Goal: Information Seeking & Learning: Learn about a topic

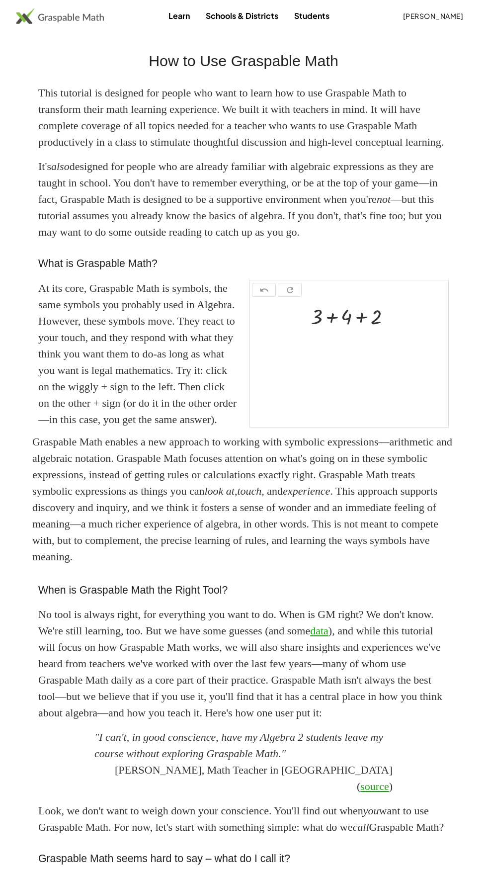
scroll to position [244, 0]
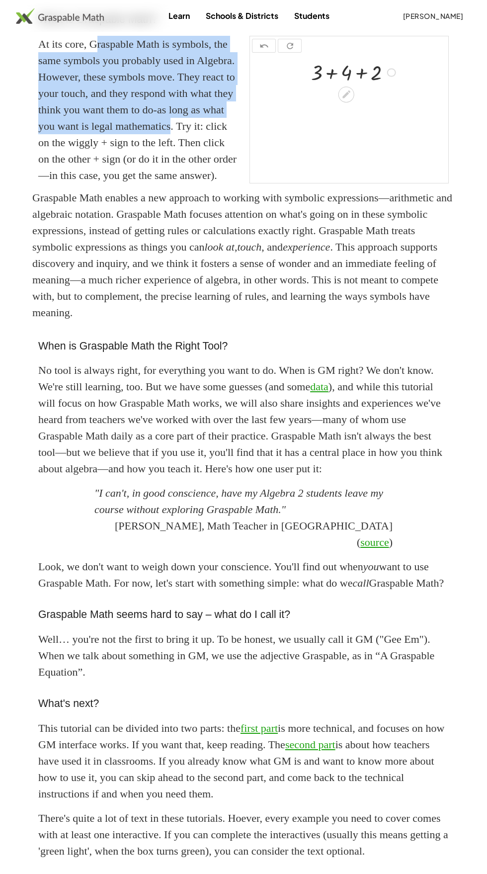
click at [192, 321] on p "Graspable Math enables a new approach to working with symbolic expressions—arit…" at bounding box center [243, 254] width 423 height 131
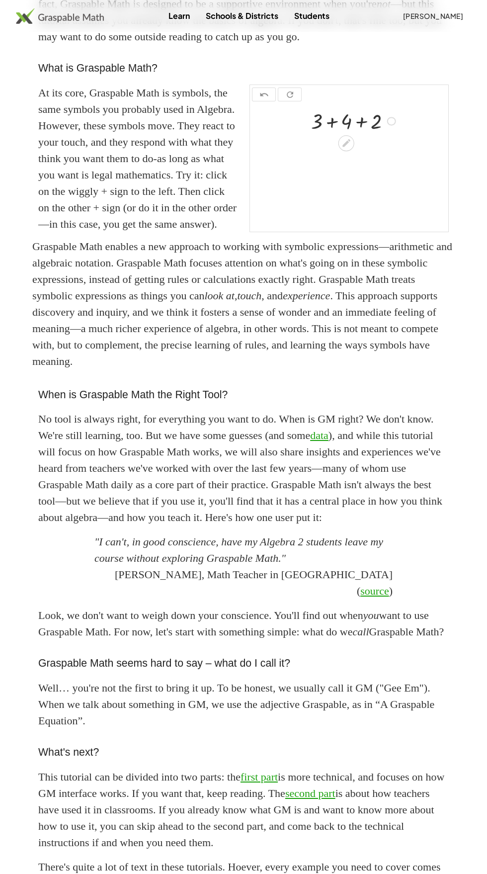
scroll to position [195, 0]
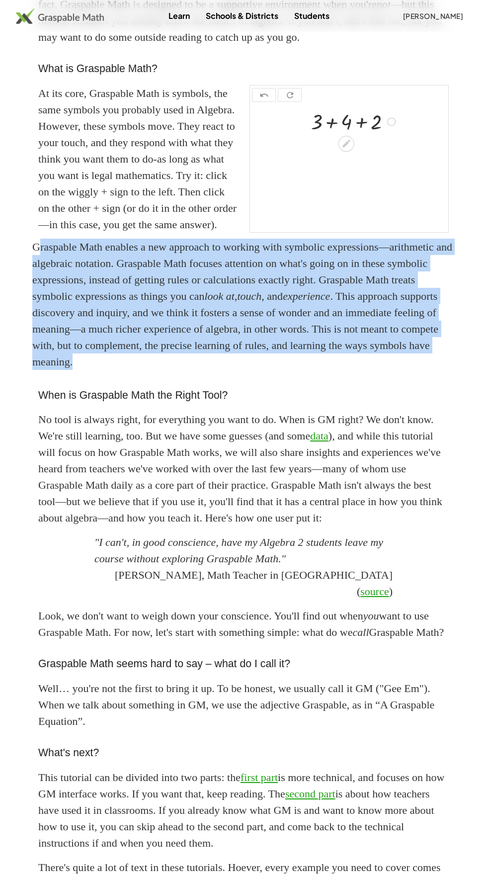
copy p "Graspable Math enables a new approach to working with symbolic expressions—arit…"
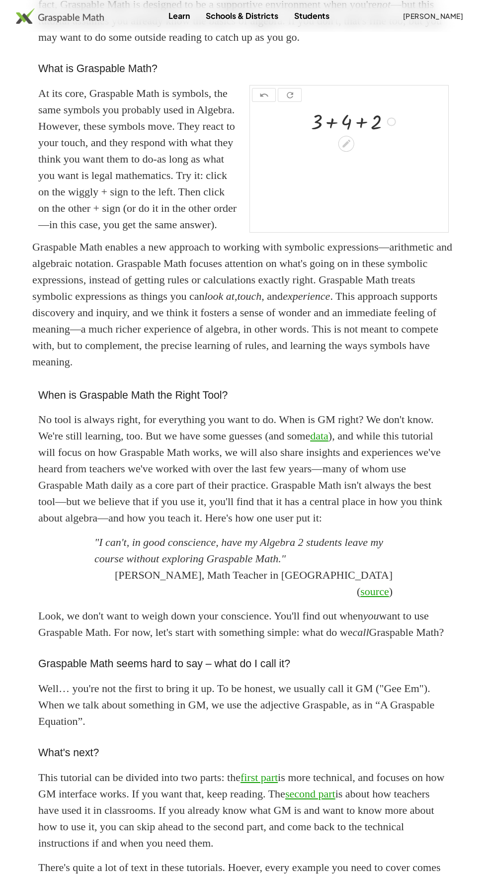
scroll to position [0, 0]
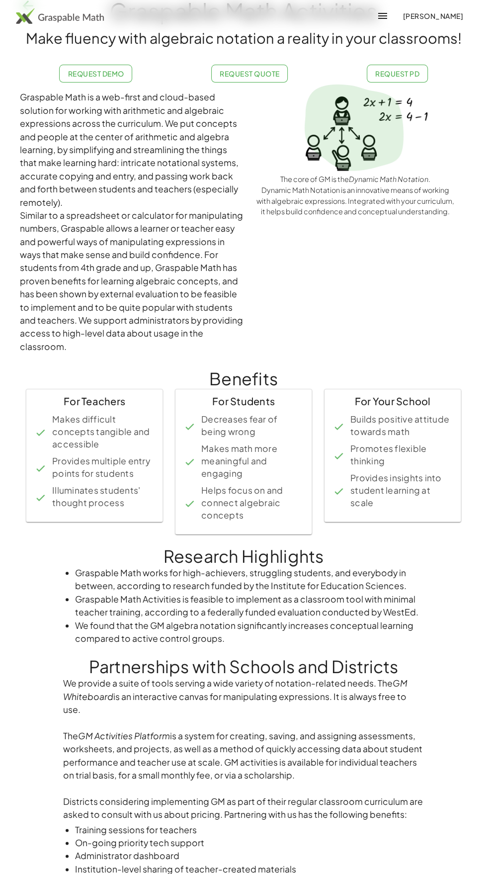
scroll to position [115, 0]
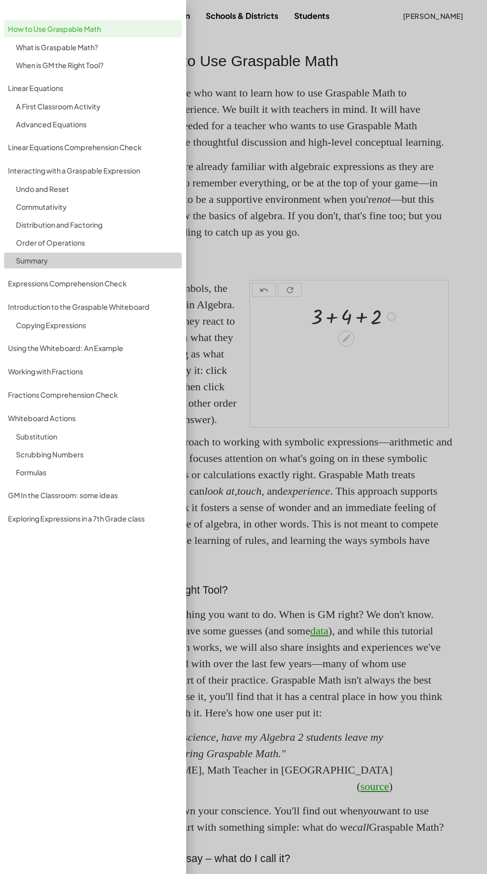
click at [56, 259] on div "Summary" at bounding box center [97, 261] width 162 height 12
